Goal: Task Accomplishment & Management: Complete application form

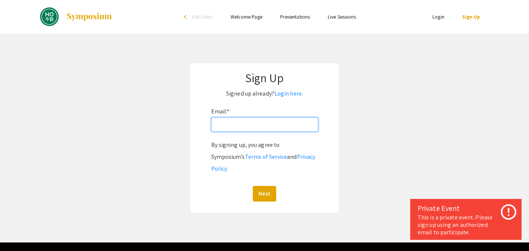
click at [267, 124] on input "Email: *" at bounding box center [264, 124] width 107 height 14
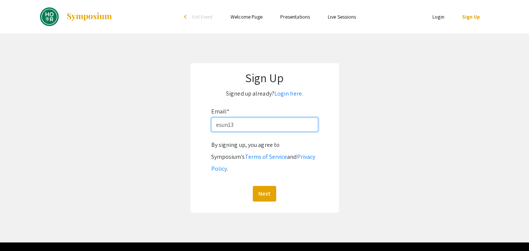
type input "esun13@jh.edu"
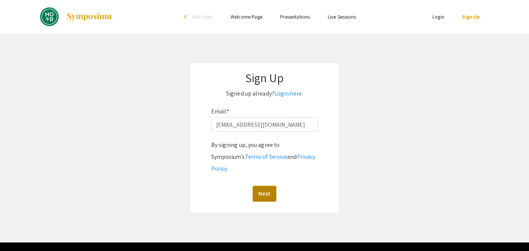
click at [264, 186] on button "Next" at bounding box center [264, 194] width 23 height 16
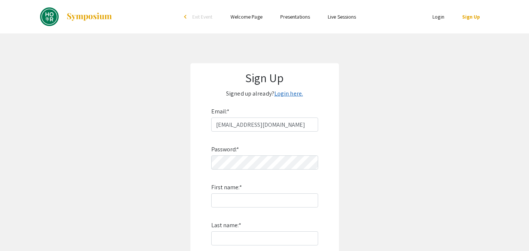
click at [294, 97] on link "Login here." at bounding box center [288, 94] width 29 height 8
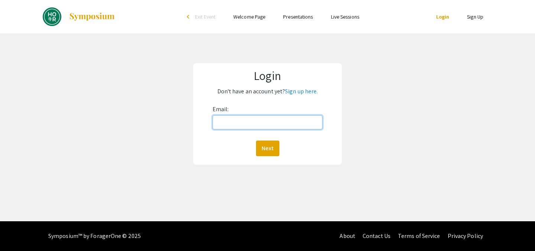
click at [263, 126] on input "Email:" at bounding box center [267, 122] width 110 height 14
type input "esun13@jh.edu"
click at [256, 140] on button "Next" at bounding box center [267, 148] width 23 height 16
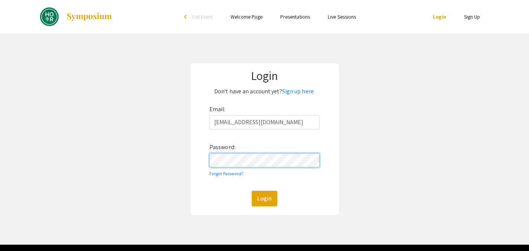
click at [252, 191] on button "Login" at bounding box center [265, 199] width 26 height 16
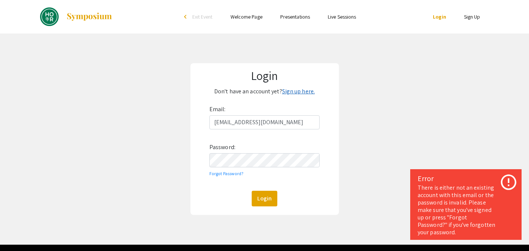
click at [294, 94] on link "Sign up here." at bounding box center [298, 91] width 33 height 8
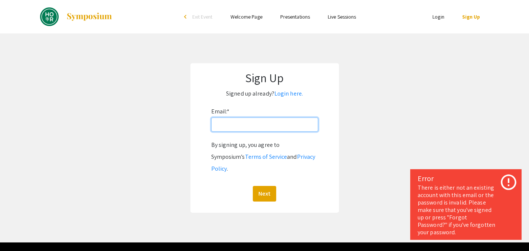
click at [258, 121] on input "Email: *" at bounding box center [264, 124] width 107 height 14
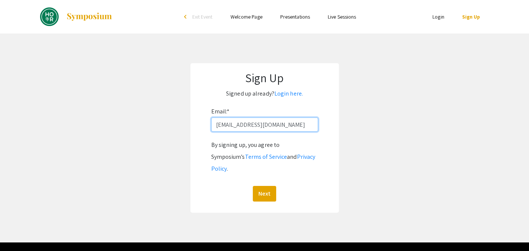
type input "esun13@jh.edu"
click at [253, 186] on button "Next" at bounding box center [264, 194] width 23 height 16
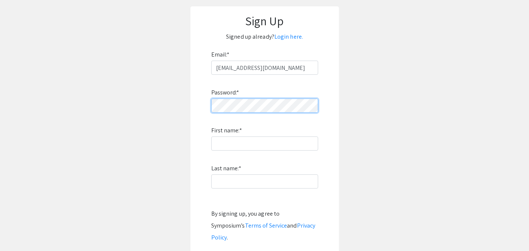
scroll to position [58, 0]
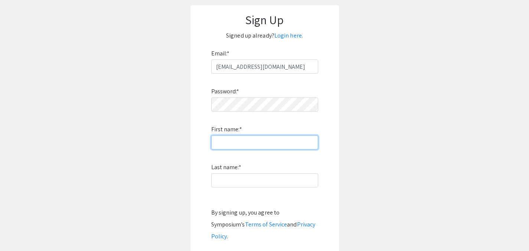
click at [223, 141] on input "First name: *" at bounding box center [264, 142] width 107 height 14
type input "Emily"
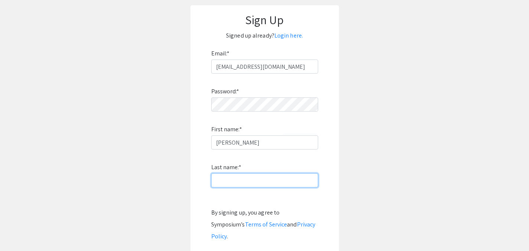
click at [235, 180] on input "Last name: *" at bounding box center [264, 180] width 107 height 14
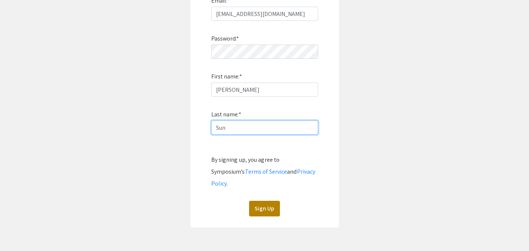
scroll to position [111, 0]
type input "Sun"
click at [263, 200] on button "Sign Up" at bounding box center [264, 208] width 31 height 16
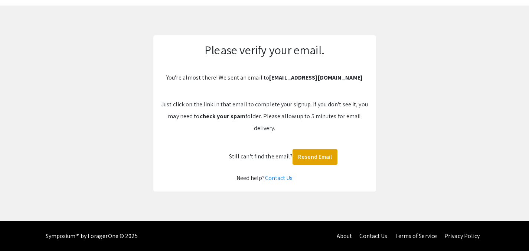
scroll to position [0, 0]
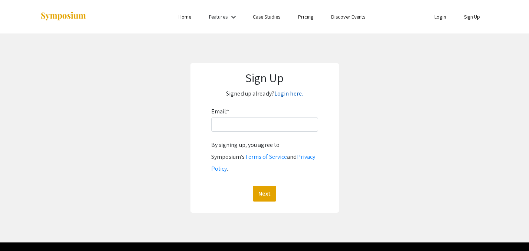
click at [287, 92] on link "Login here." at bounding box center [288, 94] width 29 height 8
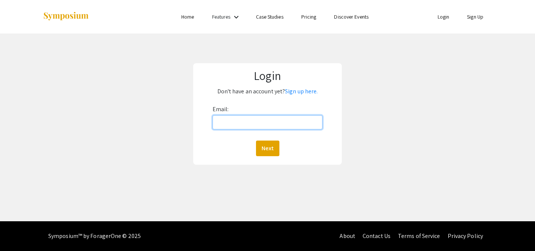
click at [257, 120] on input "Email:" at bounding box center [267, 122] width 110 height 14
type input "esun13@jh.edu"
click at [256, 140] on button "Next" at bounding box center [267, 148] width 23 height 16
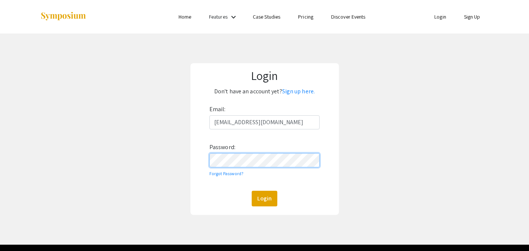
click at [252, 191] on button "Login" at bounding box center [265, 199] width 26 height 16
